Goal: Transaction & Acquisition: Purchase product/service

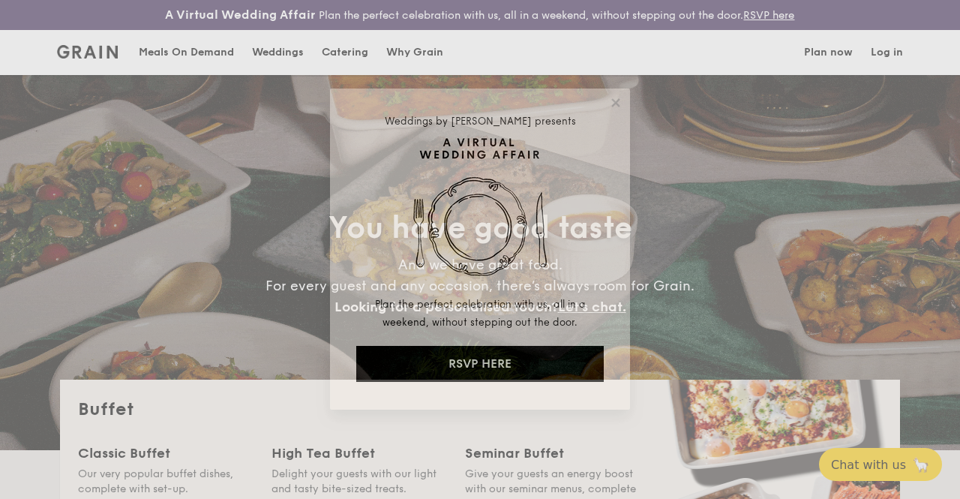
select select
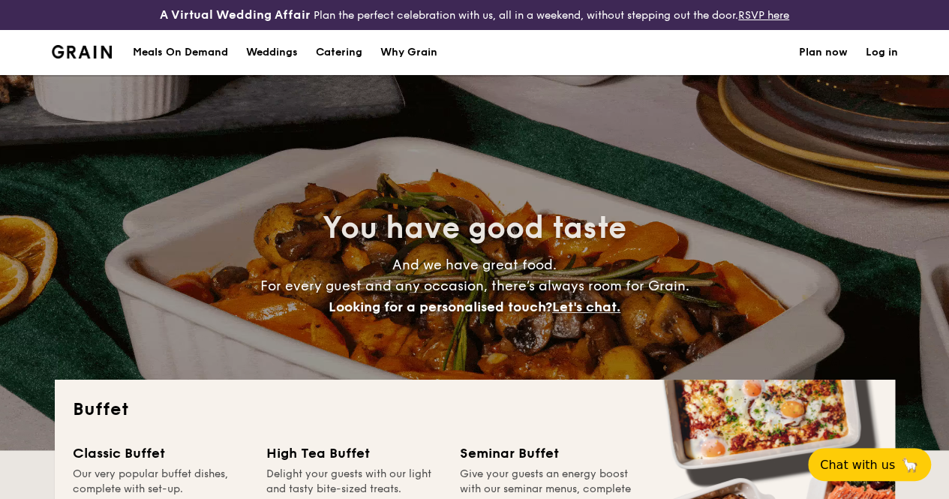
click at [334, 52] on h1 "Catering" at bounding box center [339, 52] width 46 height 45
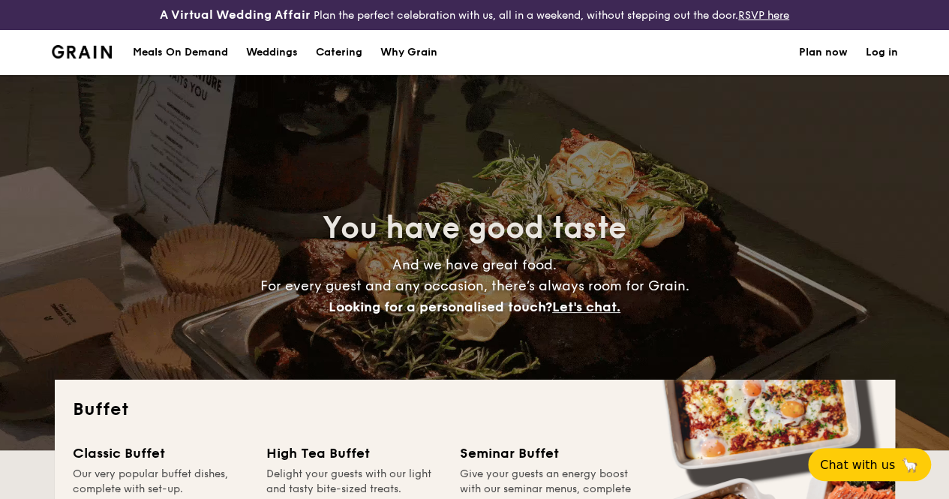
click at [334, 63] on h1 "Catering" at bounding box center [339, 52] width 46 height 45
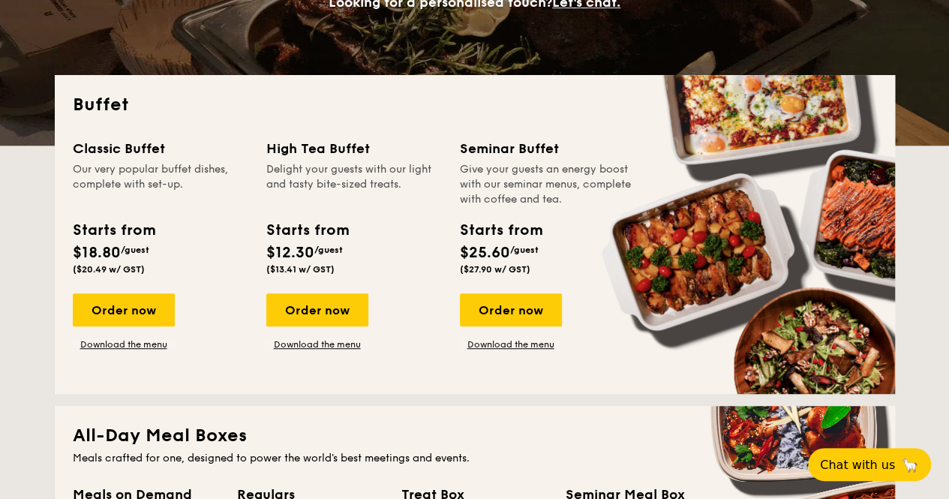
scroll to position [307, 0]
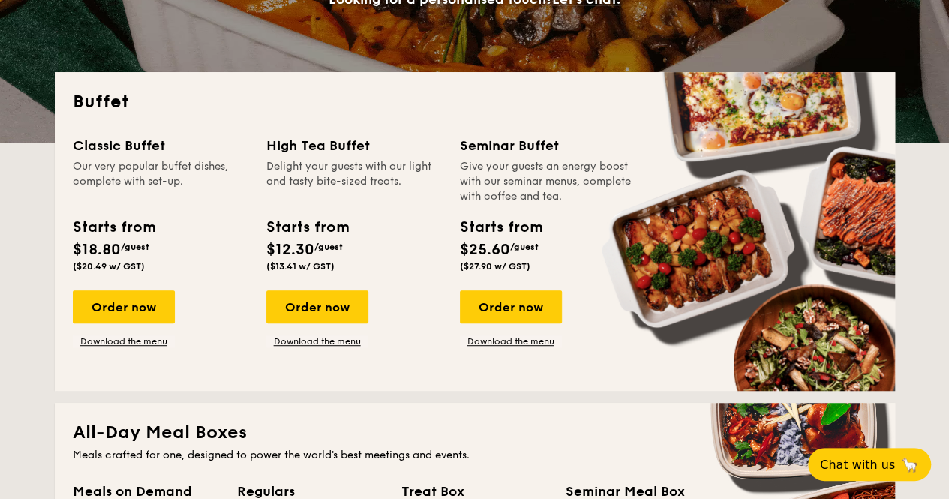
drag, startPoint x: 136, startPoint y: 155, endPoint x: 181, endPoint y: 185, distance: 54.7
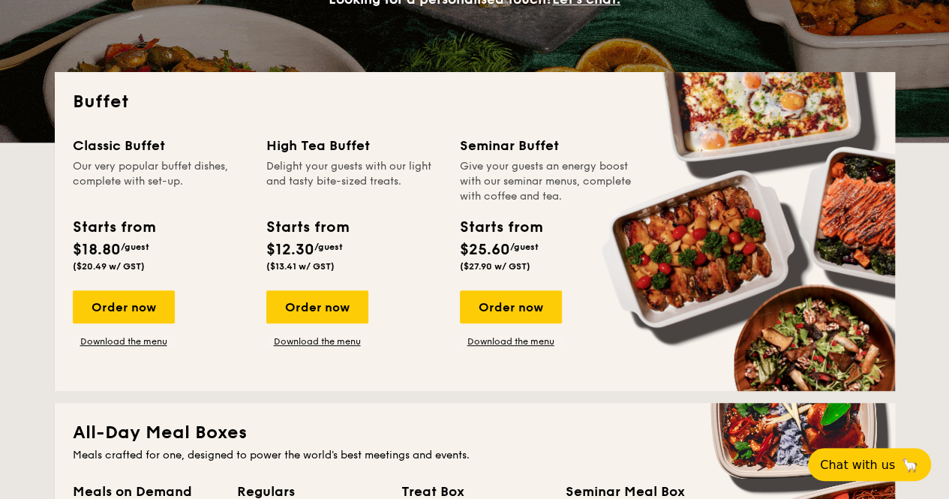
click at [180, 184] on div "Classic Buffet Our very popular buffet dishes, complete with set-up." at bounding box center [160, 169] width 175 height 69
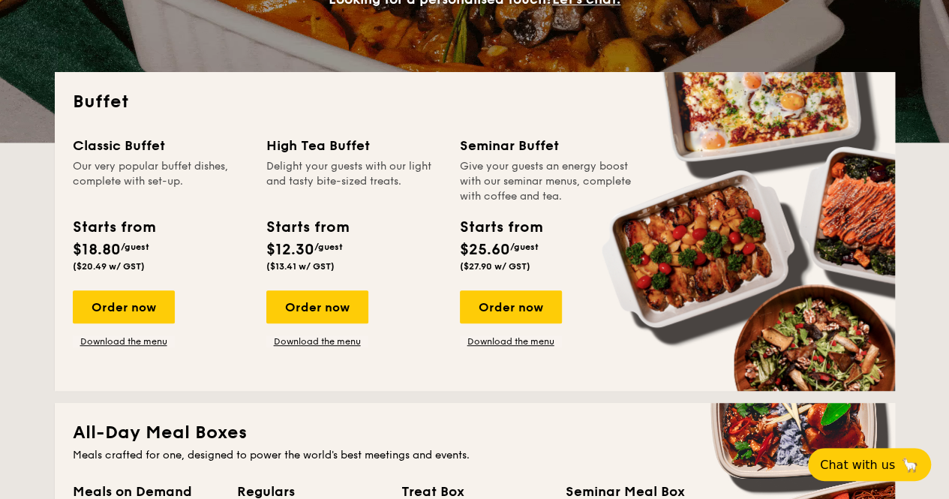
click at [181, 185] on div "Our very popular buffet dishes, complete with set-up." at bounding box center [160, 181] width 175 height 45
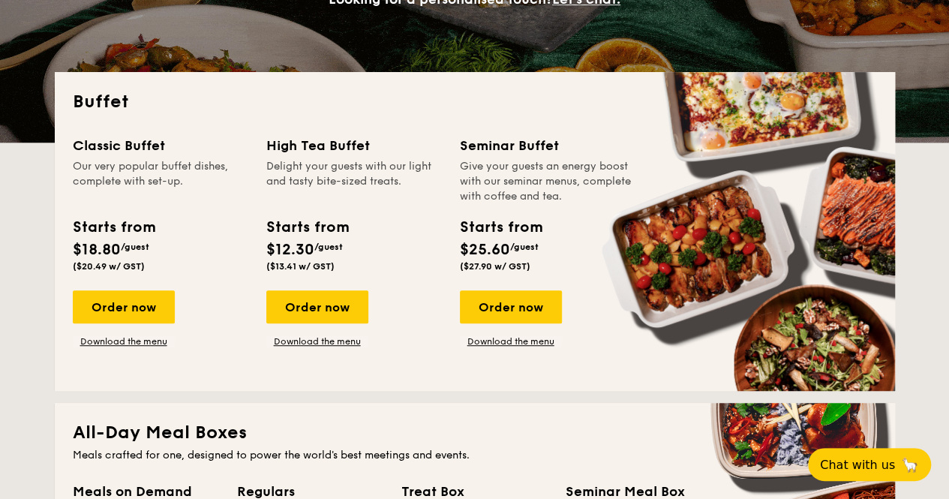
drag, startPoint x: 169, startPoint y: 194, endPoint x: 115, endPoint y: 168, distance: 60.0
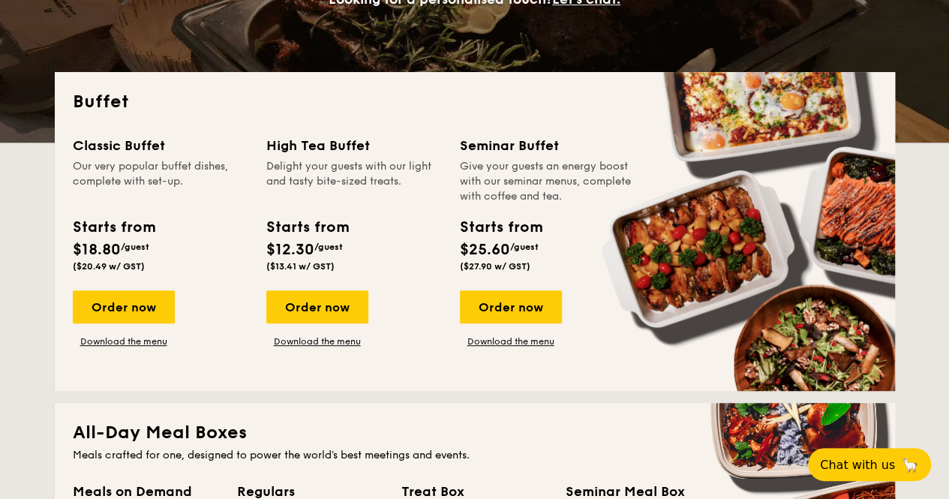
click at [117, 168] on div "Classic Buffet Our very popular buffet dishes, complete with set-up." at bounding box center [160, 169] width 175 height 69
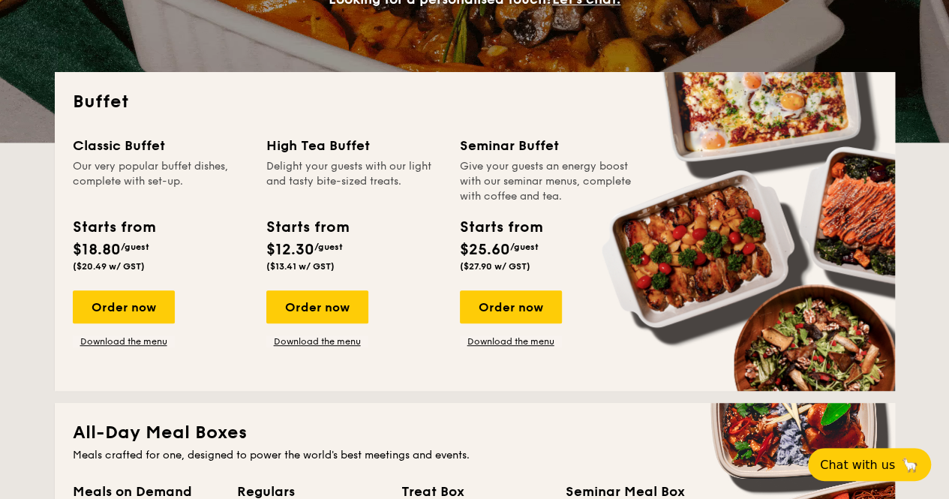
click at [112, 156] on div "Classic Buffet" at bounding box center [160, 145] width 175 height 21
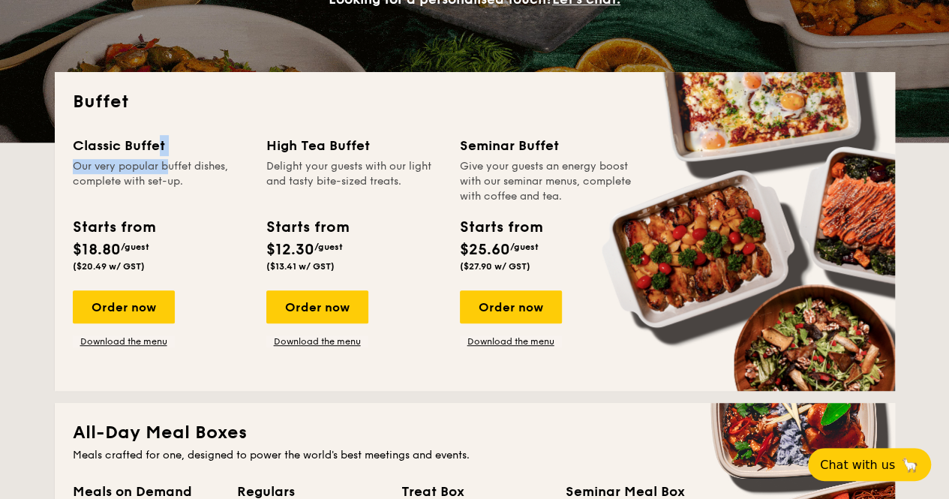
drag, startPoint x: 112, startPoint y: 167, endPoint x: 150, endPoint y: 191, distance: 44.5
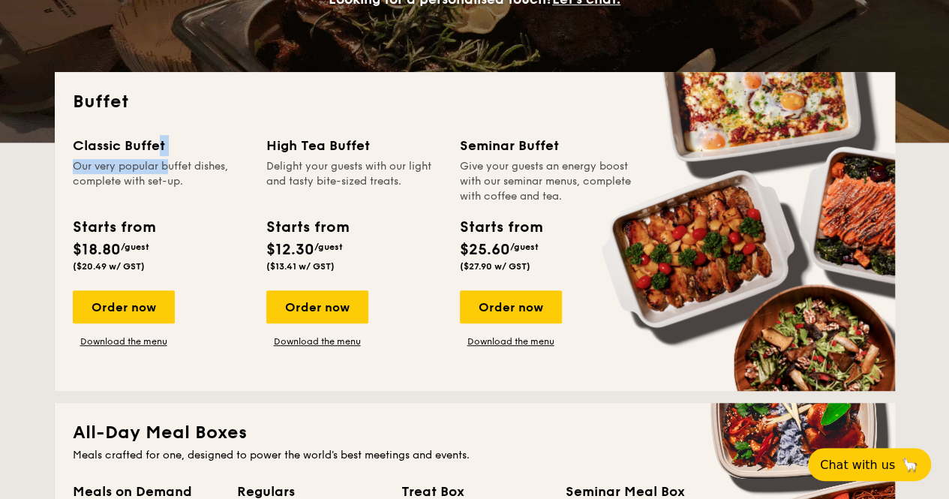
click at [144, 186] on div "Classic Buffet Our very popular buffet dishes, complete with set-up." at bounding box center [160, 169] width 175 height 69
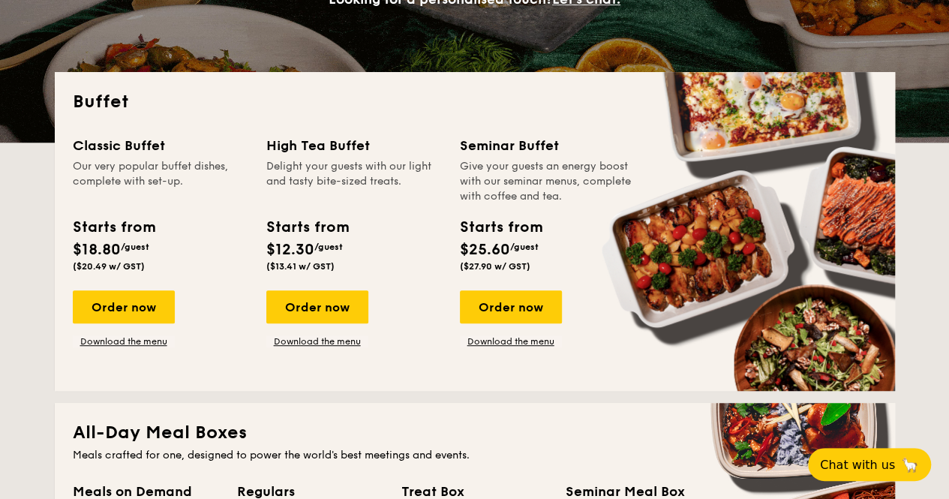
click at [165, 200] on div "Our very popular buffet dishes, complete with set-up." at bounding box center [160, 181] width 175 height 45
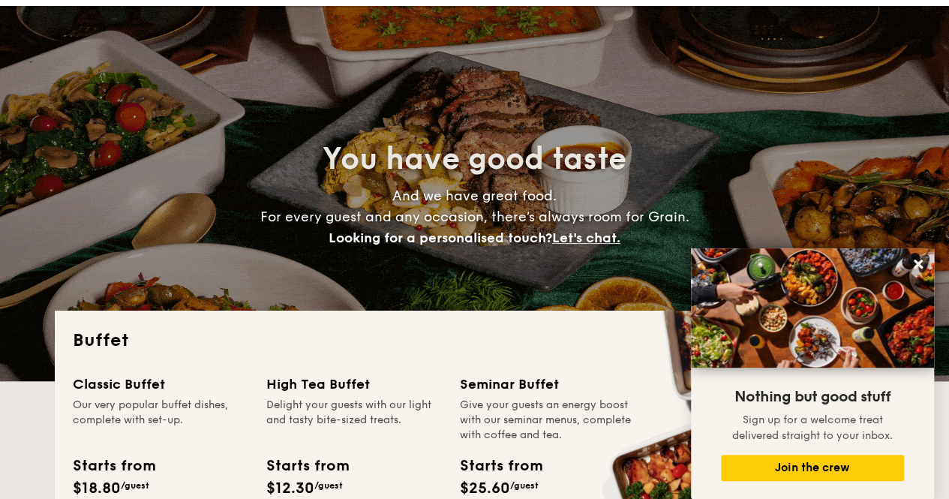
scroll to position [0, 0]
